Goal: Task Accomplishment & Management: Manage account settings

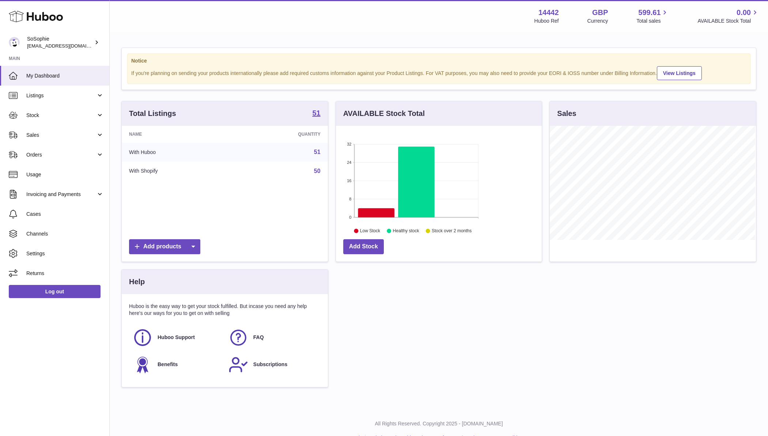
scroll to position [114, 206]
click at [56, 42] on div "SoSophie info@thebigclick.co.uk" at bounding box center [60, 42] width 66 height 14
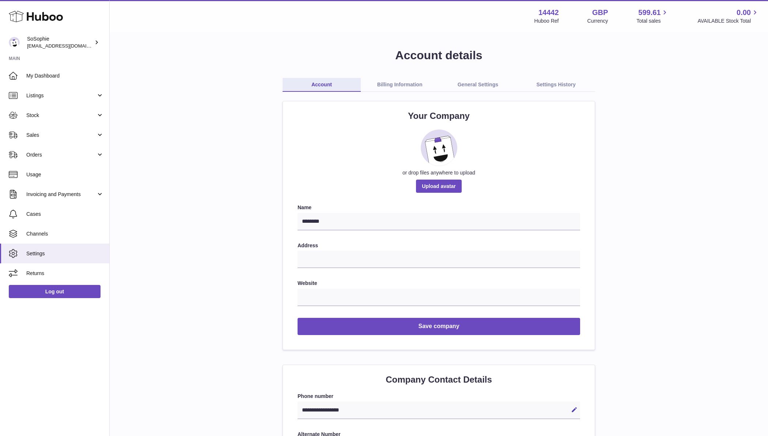
click at [475, 83] on link "General Settings" at bounding box center [478, 85] width 78 height 14
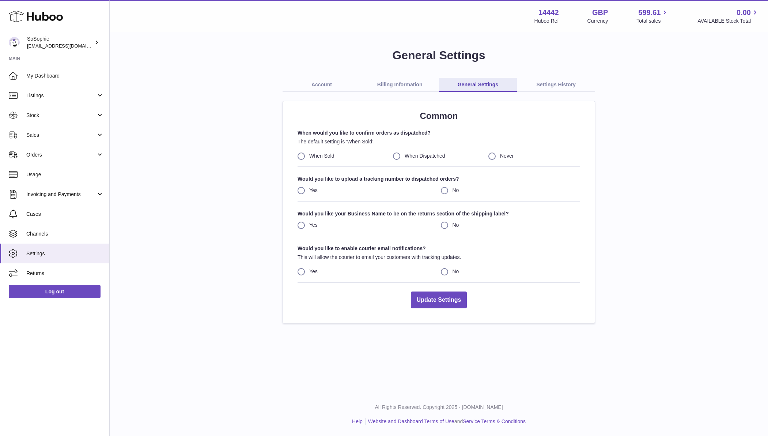
click at [402, 84] on link "Billing Information" at bounding box center [400, 85] width 78 height 14
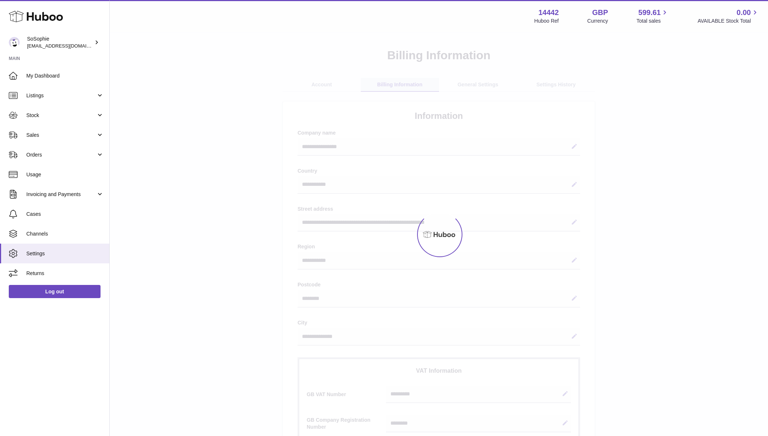
select select "**"
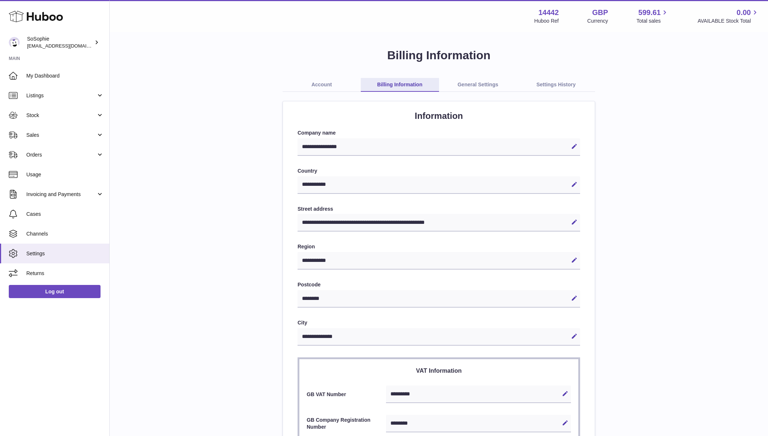
click at [319, 82] on link "Account" at bounding box center [322, 85] width 78 height 14
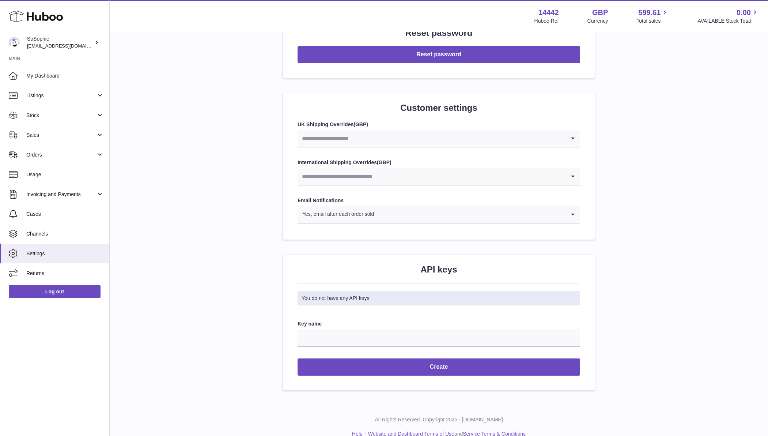
scroll to position [667, 0]
click at [73, 115] on span "Stock" at bounding box center [61, 115] width 70 height 7
